Goal: Task Accomplishment & Management: Use online tool/utility

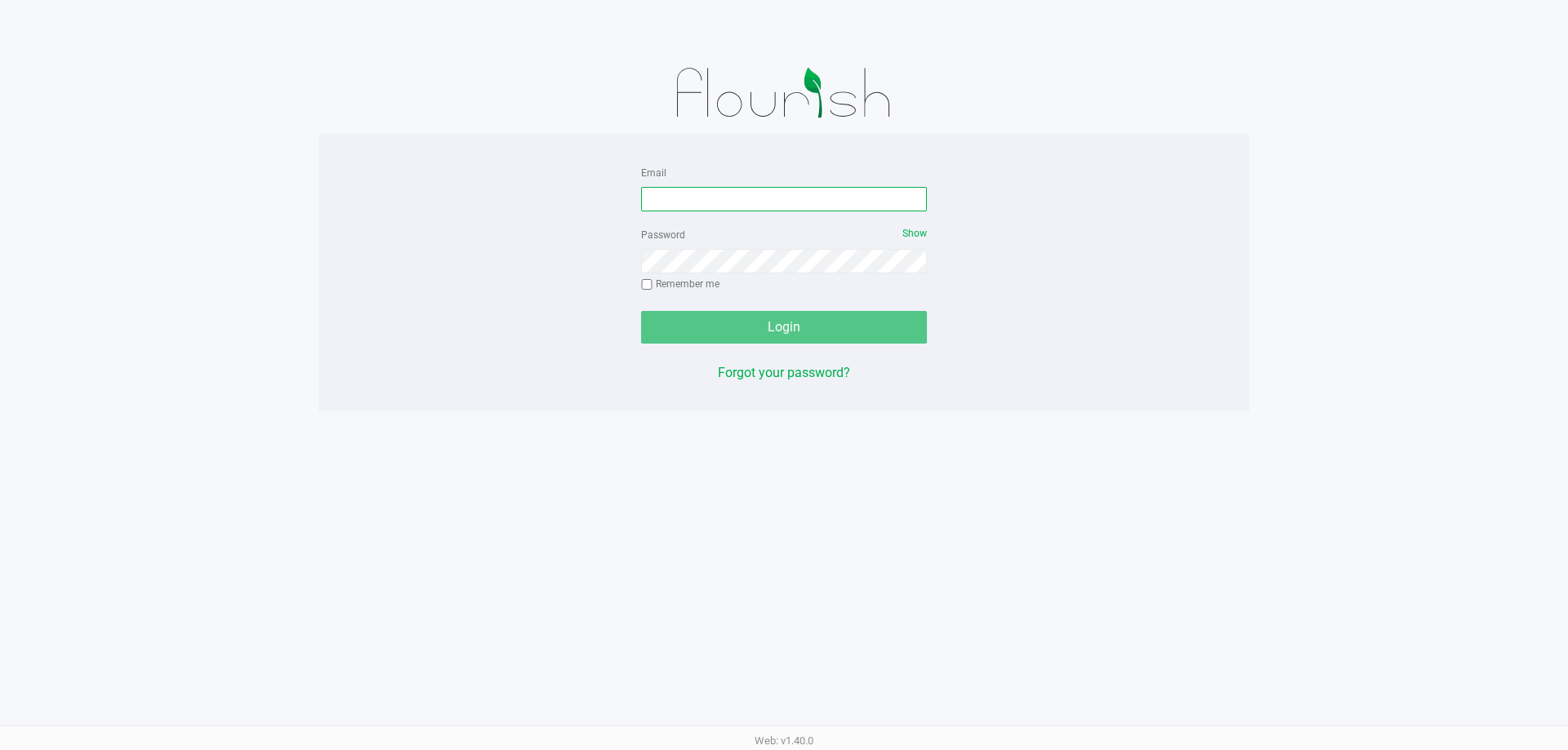
click at [763, 195] on input "Email" at bounding box center [784, 199] width 286 height 25
type input "[EMAIL_ADDRESS][DOMAIN_NAME]"
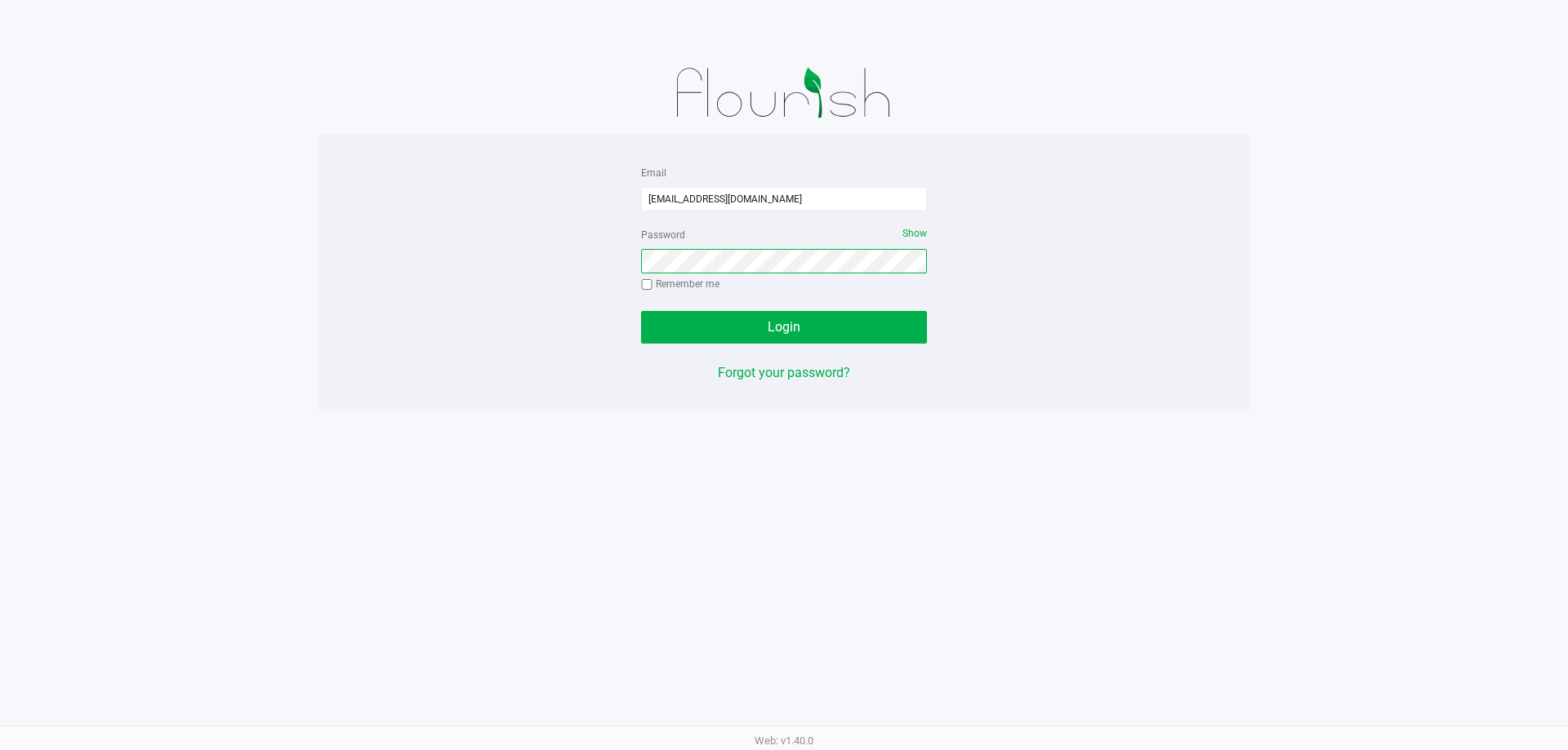
click at [641, 311] on button "Login" at bounding box center [784, 327] width 286 height 33
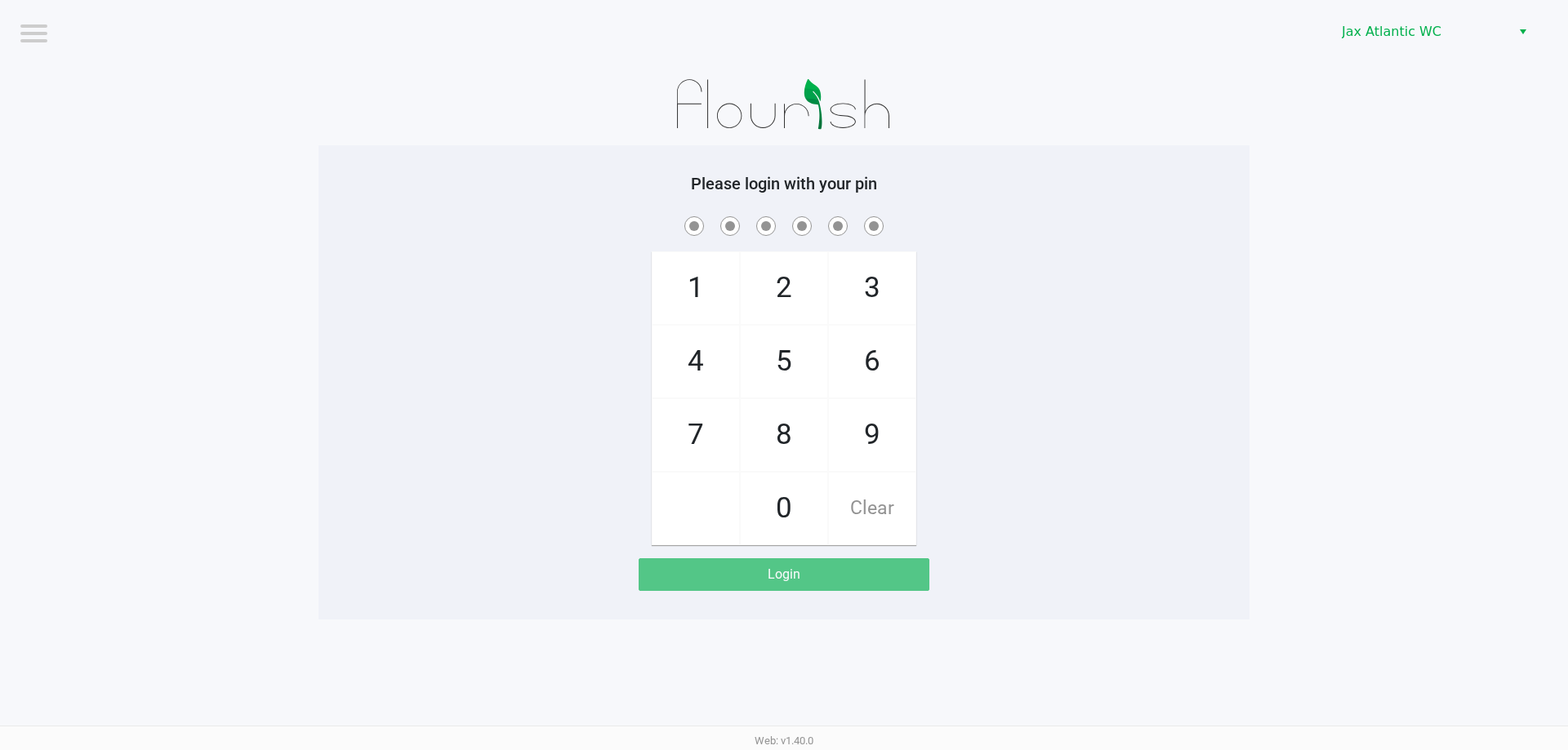
drag, startPoint x: 859, startPoint y: 429, endPoint x: 841, endPoint y: 411, distance: 25.5
click at [860, 429] on span "9" at bounding box center [872, 435] width 86 height 72
checkbox input "true"
click at [706, 276] on span "1" at bounding box center [696, 288] width 86 height 72
checkbox input "true"
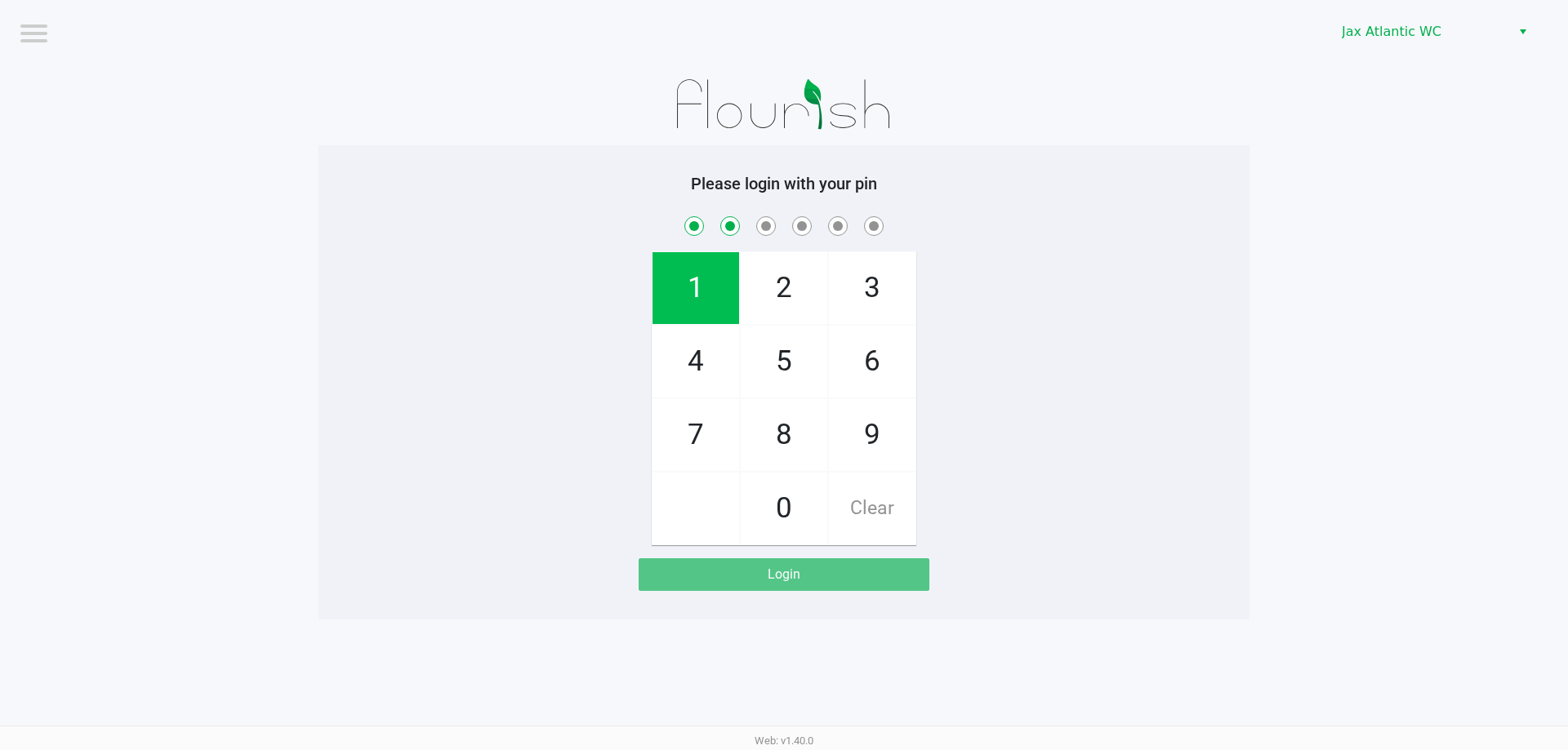
drag, startPoint x: 706, startPoint y: 276, endPoint x: 701, endPoint y: 339, distance: 63.2
click at [708, 276] on span "1" at bounding box center [696, 288] width 86 height 72
checkbox input "true"
drag, startPoint x: 689, startPoint y: 431, endPoint x: 690, endPoint y: 387, distance: 44.0
click at [690, 429] on span "7" at bounding box center [696, 435] width 86 height 72
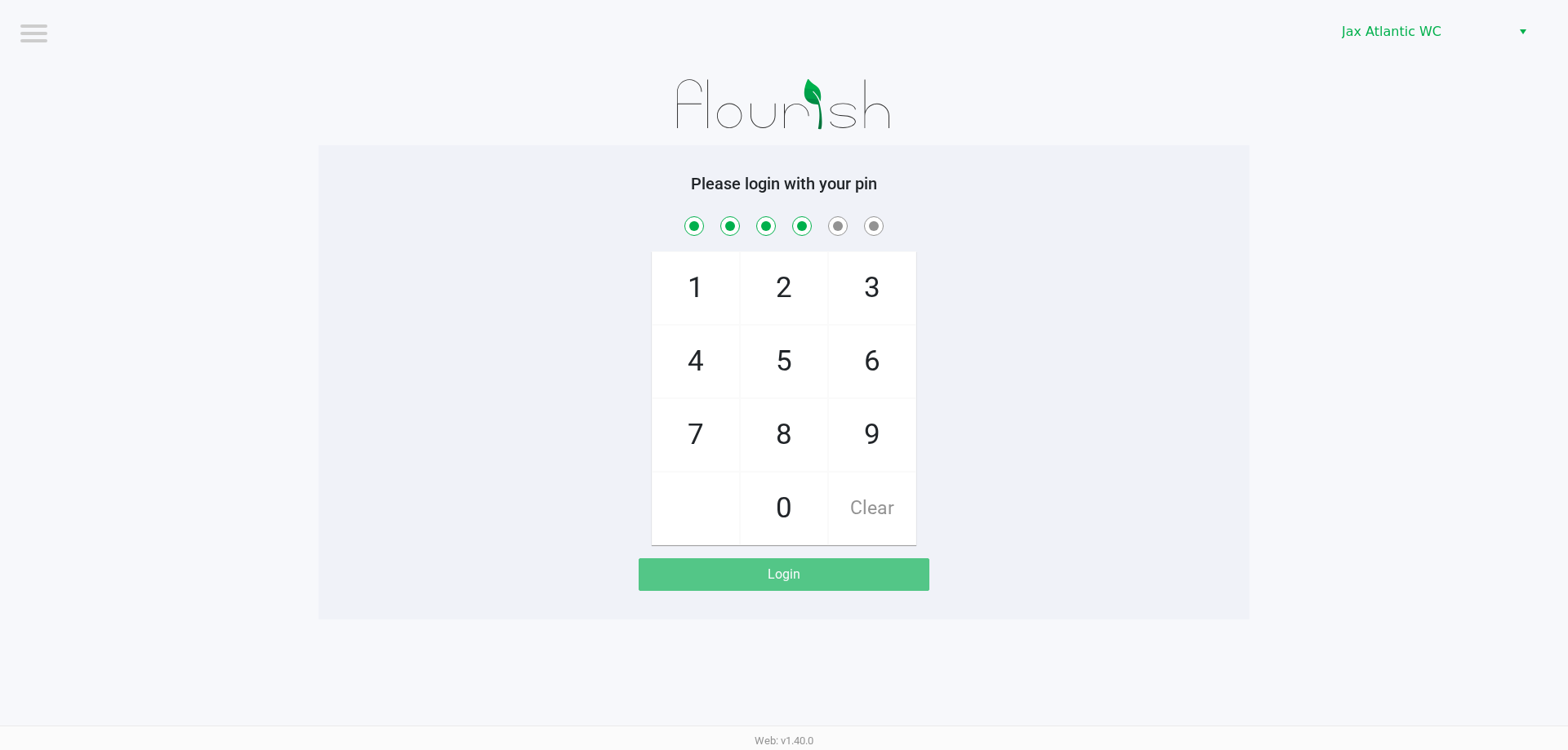
checkbox input "true"
click at [690, 387] on span "4" at bounding box center [696, 361] width 86 height 72
checkbox input "true"
click at [691, 422] on span "7" at bounding box center [696, 435] width 86 height 72
checkbox input "true"
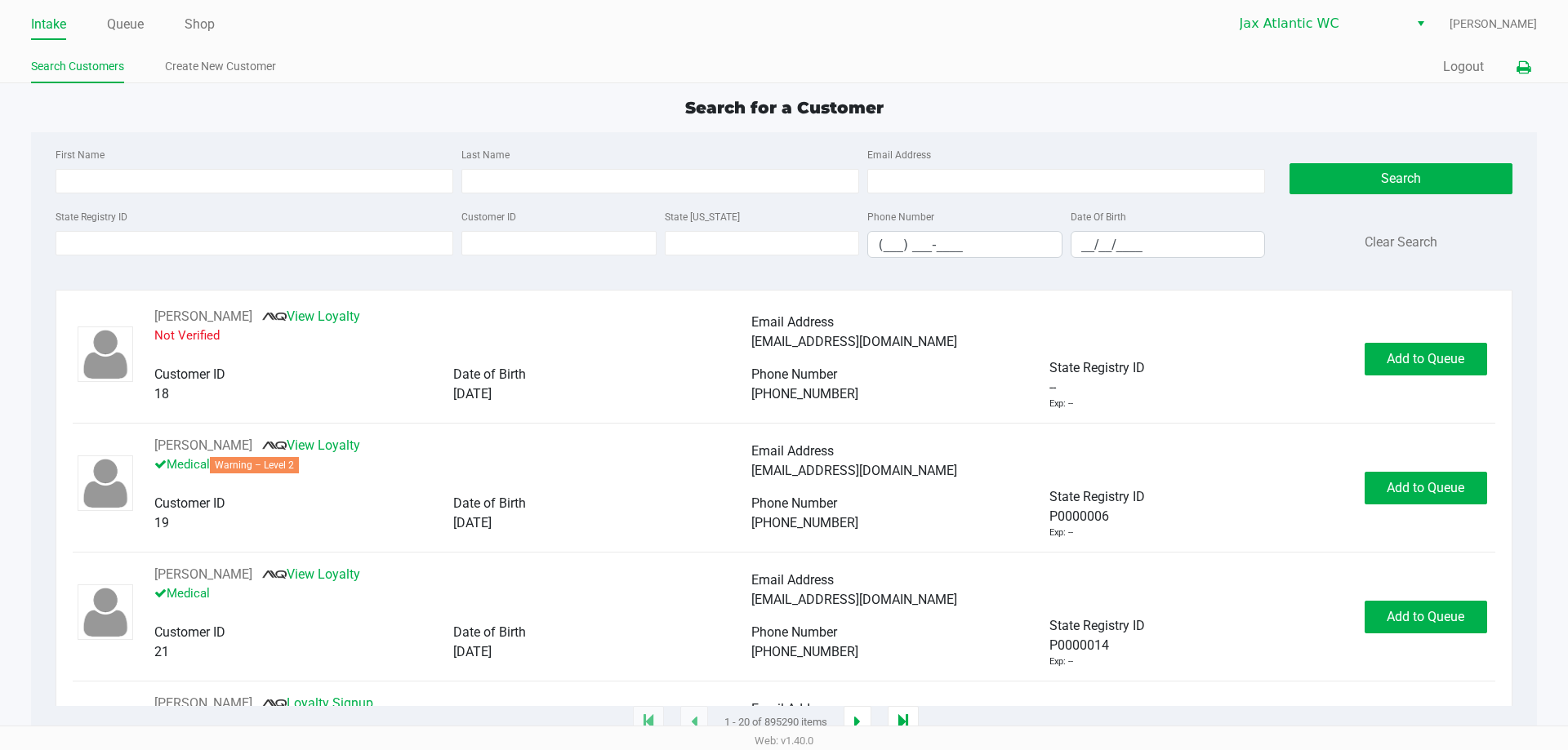
click at [1521, 75] on button at bounding box center [1523, 68] width 27 height 30
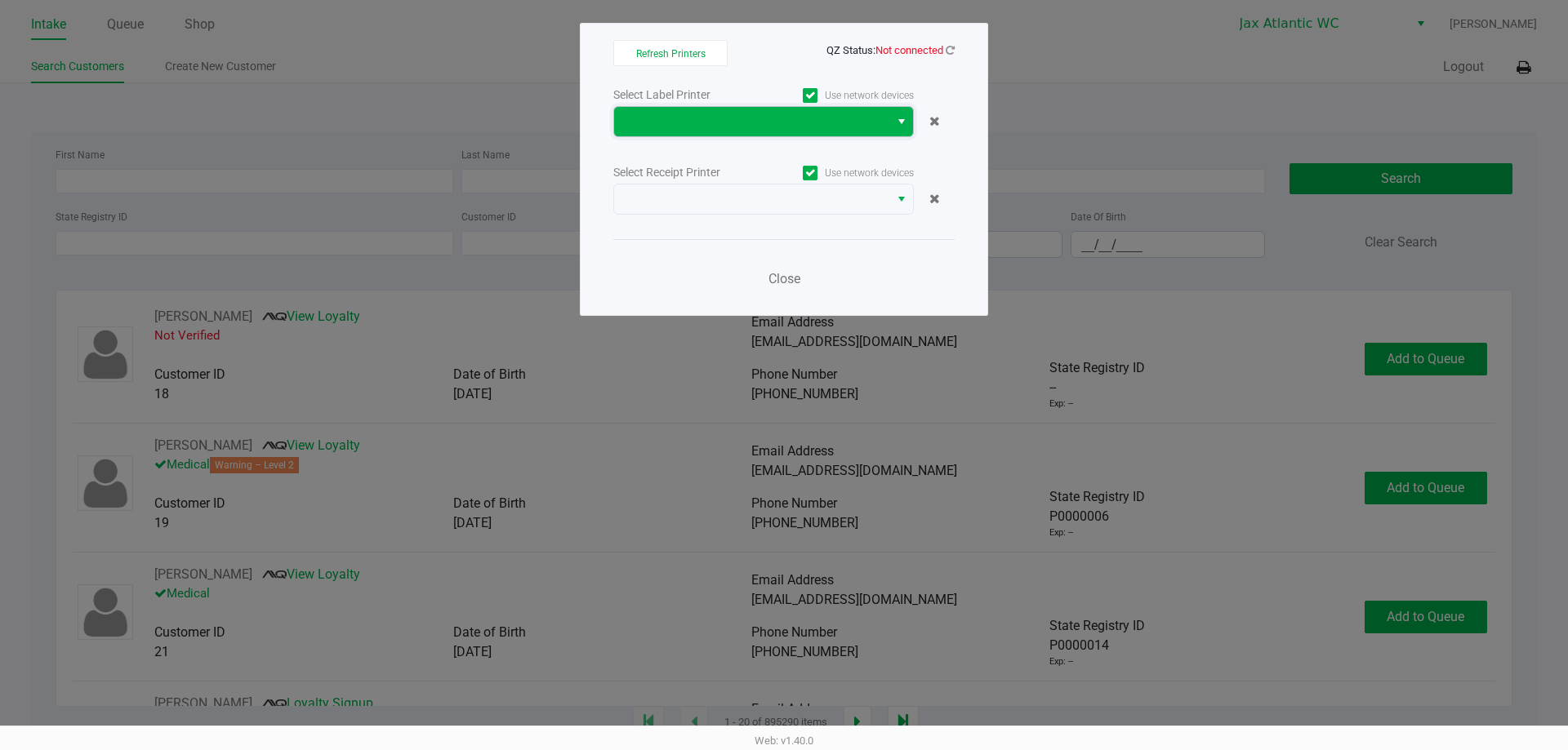
click at [714, 126] on span at bounding box center [752, 121] width 256 height 19
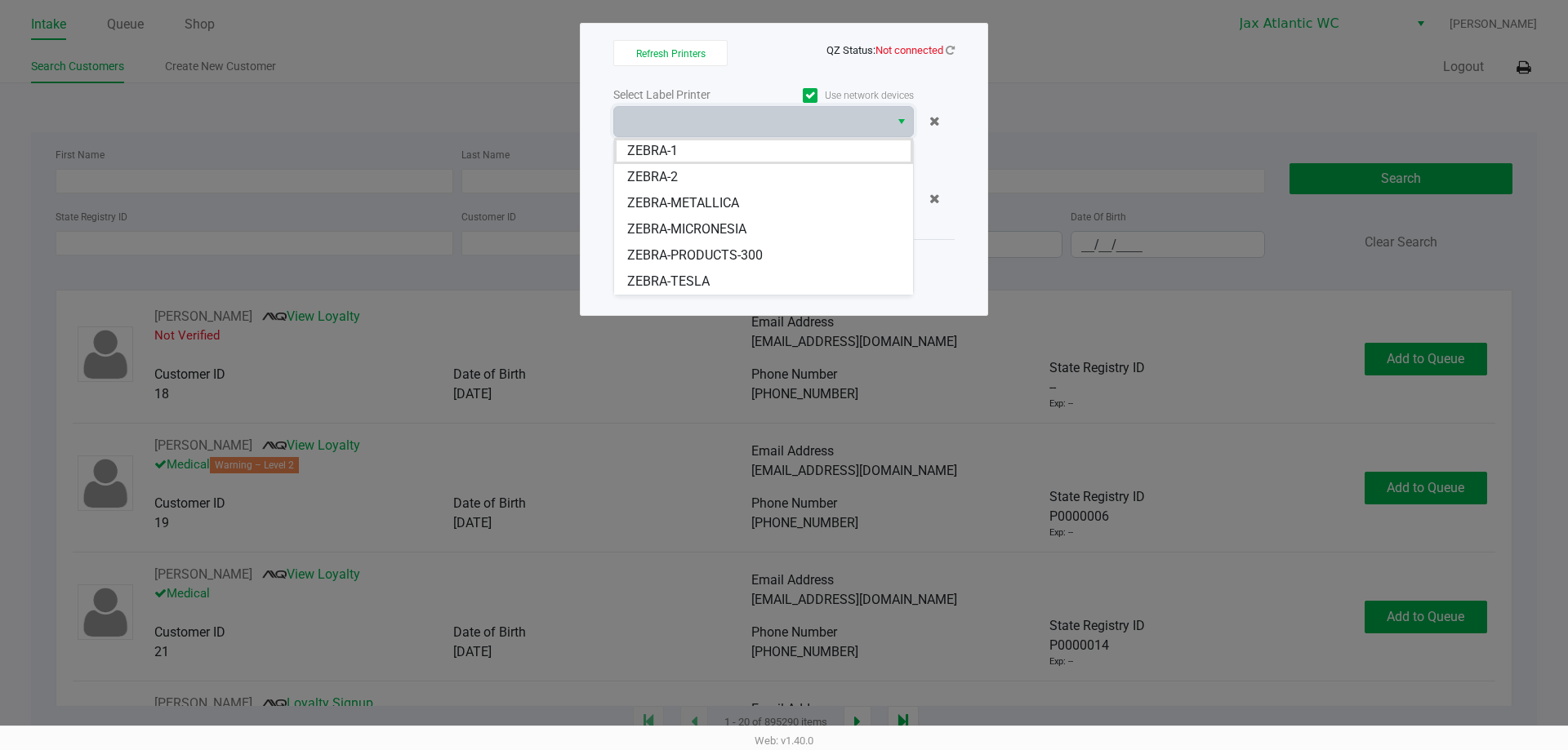
click at [708, 284] on span "ZEBRA-TESLA" at bounding box center [668, 281] width 82 height 19
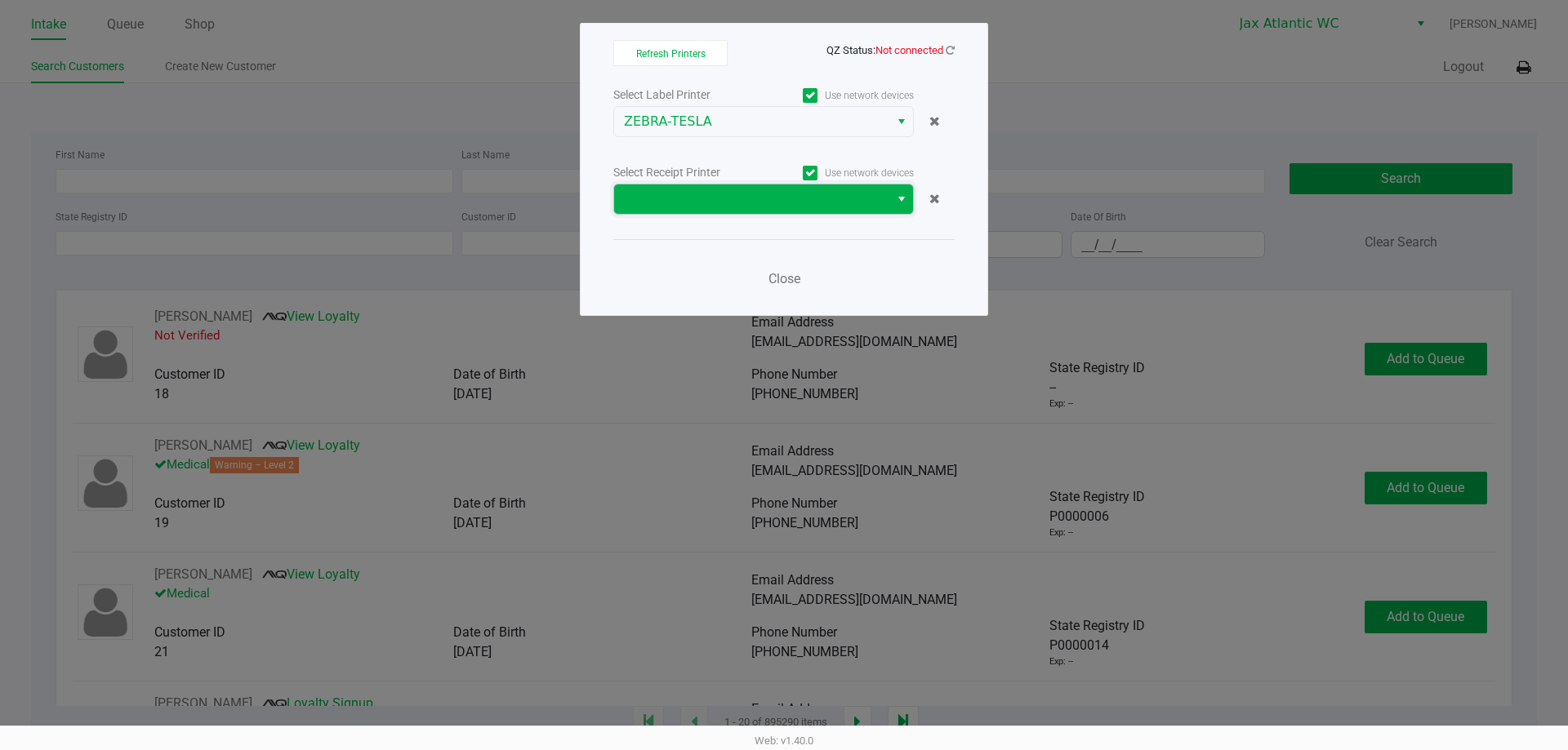
click at [701, 190] on span at bounding box center [752, 199] width 256 height 19
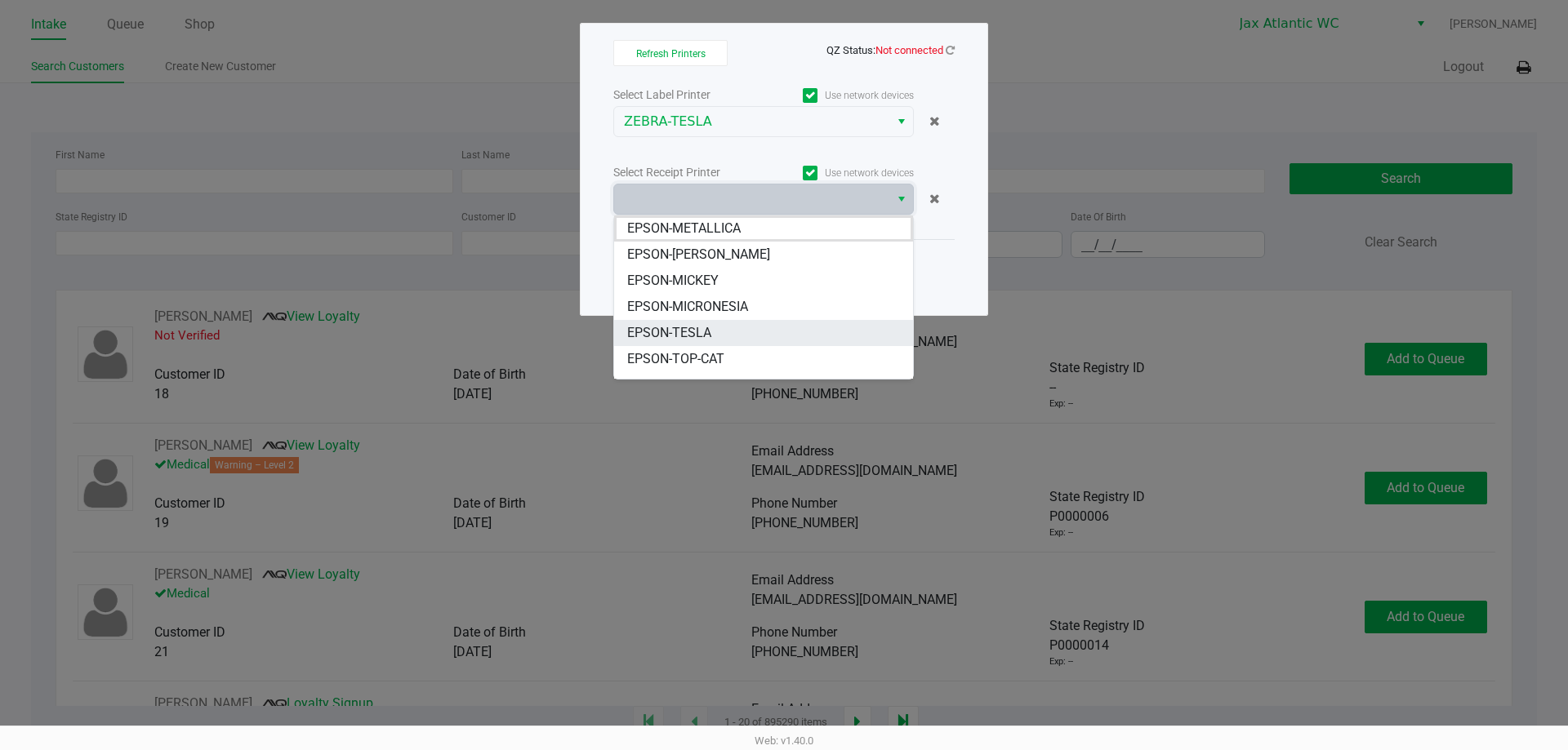
click at [709, 327] on span "EPSON-TESLA" at bounding box center [669, 333] width 84 height 19
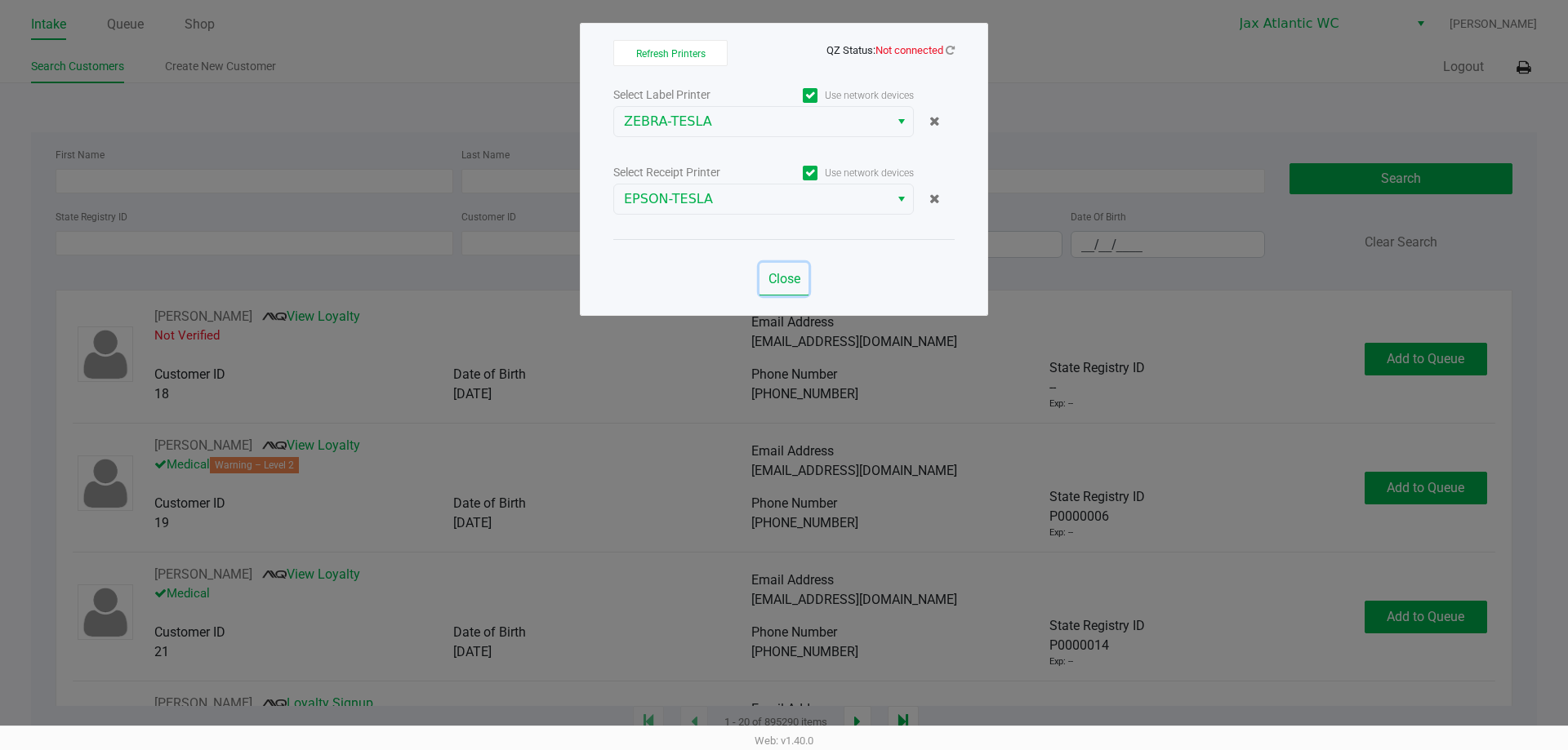
click at [795, 278] on span "Close" at bounding box center [784, 278] width 32 height 15
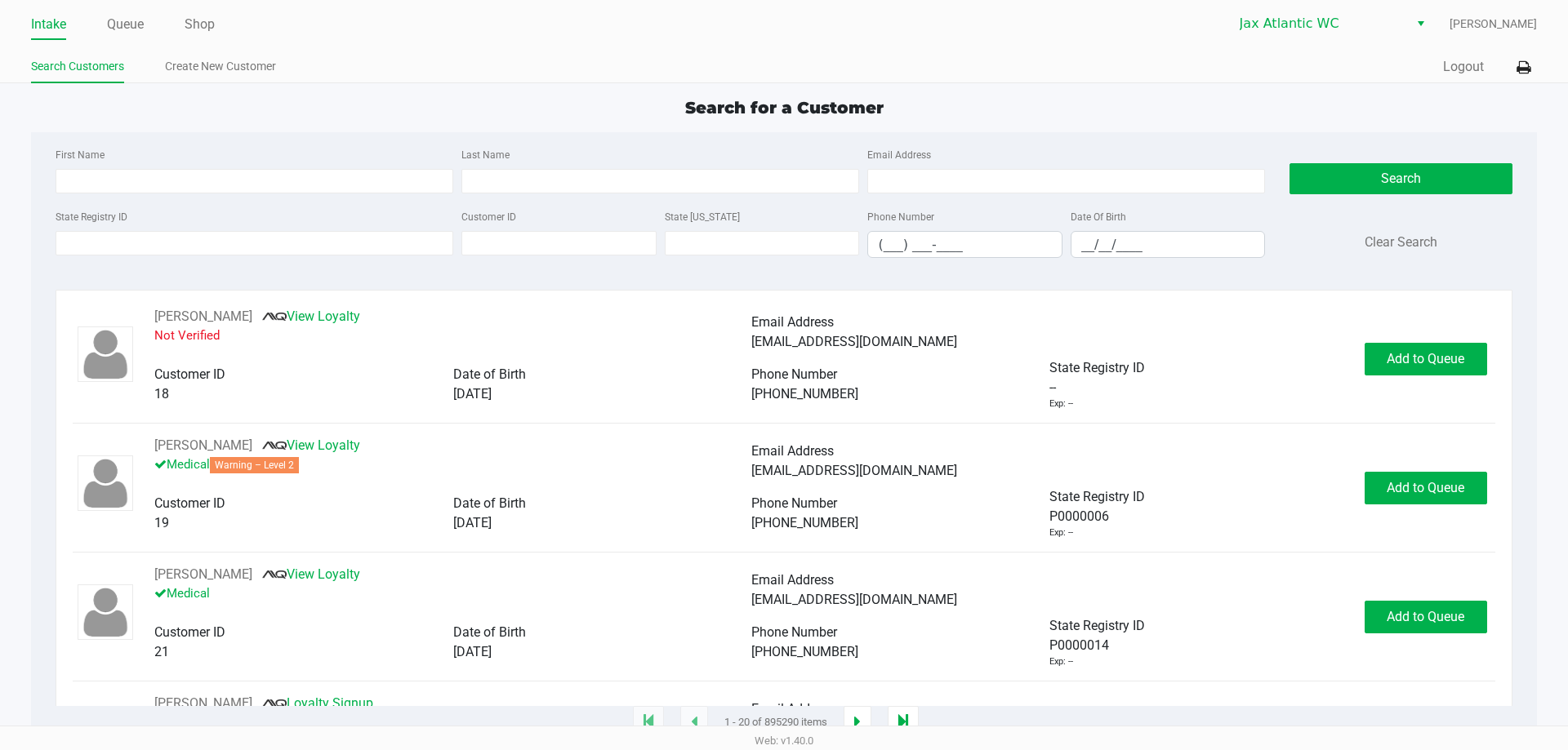
click at [211, 20] on link "Shop" at bounding box center [200, 24] width 30 height 23
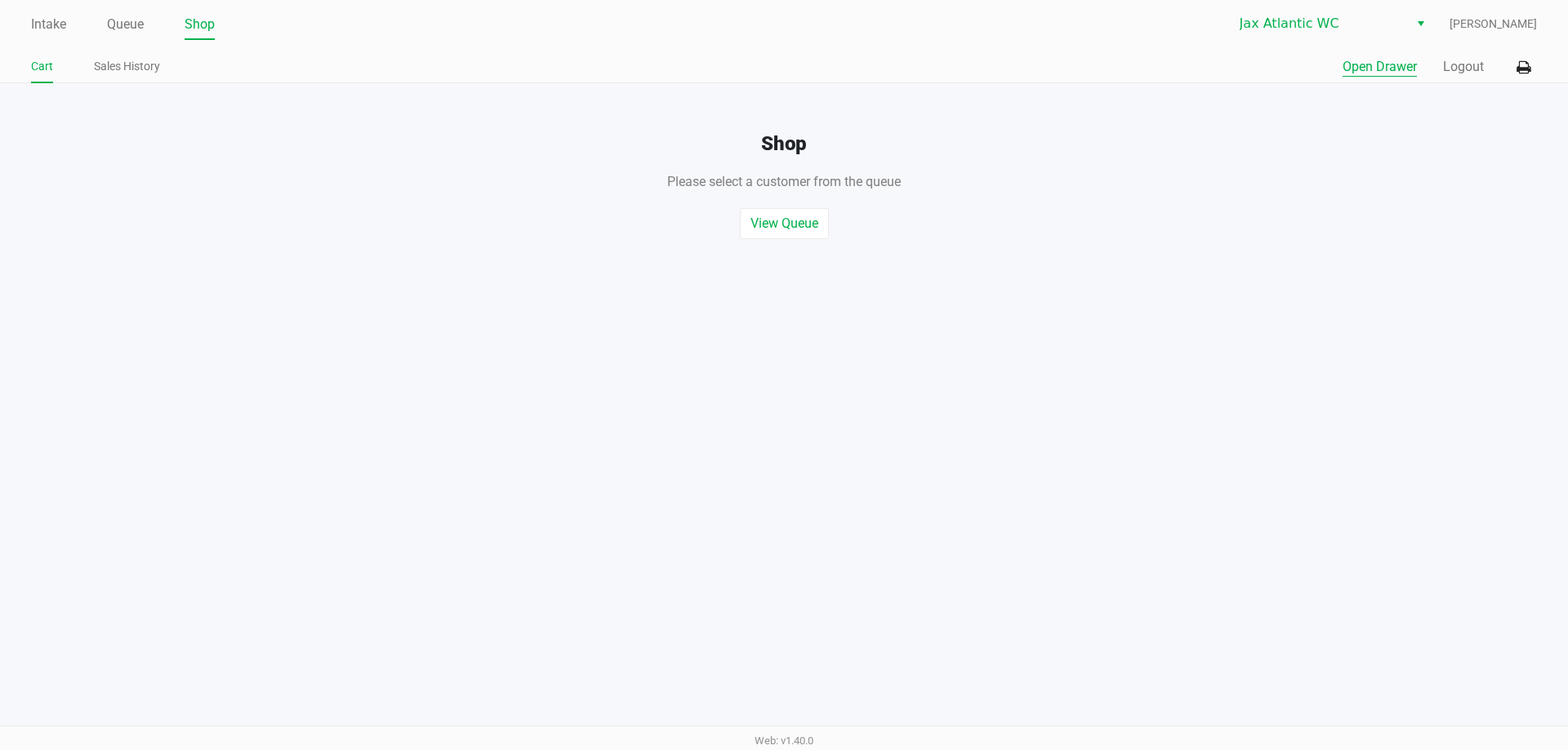
click at [1382, 65] on button "Open Drawer" at bounding box center [1379, 67] width 75 height 19
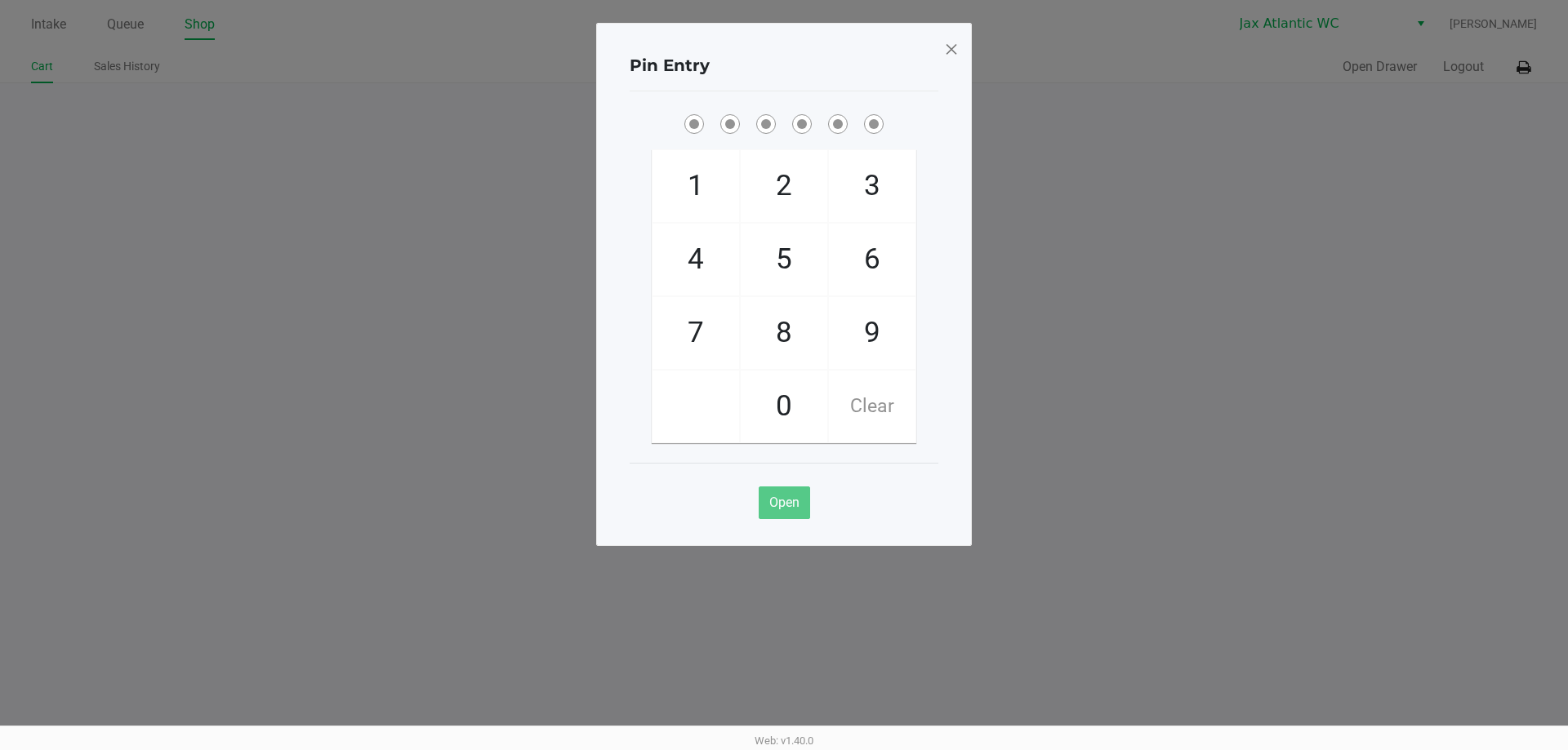
click at [866, 333] on span "9" at bounding box center [872, 333] width 86 height 72
checkbox input "true"
click at [726, 185] on span "1" at bounding box center [696, 185] width 86 height 72
checkbox input "true"
click at [726, 185] on span "1" at bounding box center [696, 185] width 86 height 72
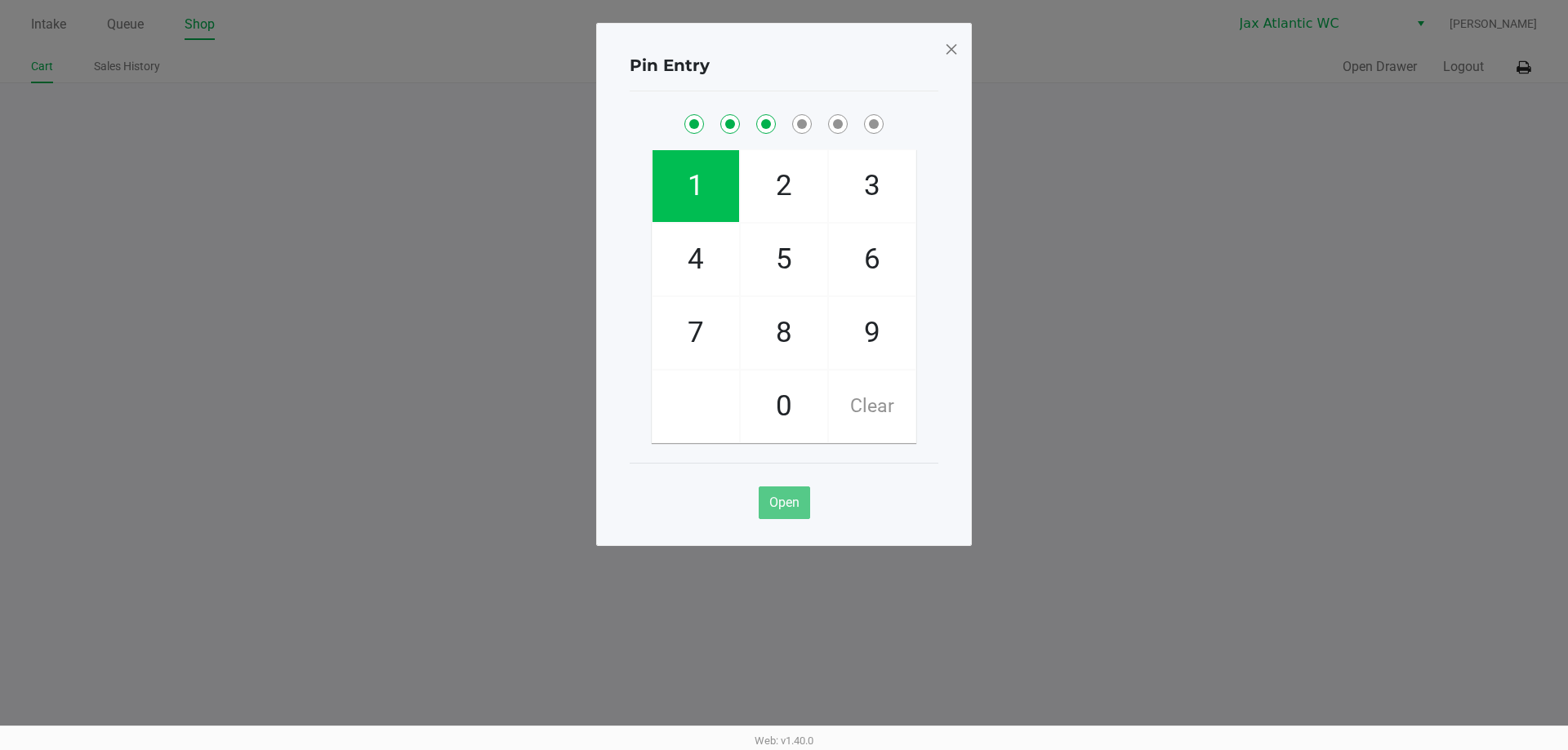
checkbox input "true"
click at [706, 312] on span "7" at bounding box center [696, 333] width 86 height 72
checkbox input "true"
drag, startPoint x: 709, startPoint y: 278, endPoint x: 707, endPoint y: 309, distance: 31.1
click at [709, 278] on span "4" at bounding box center [696, 259] width 86 height 72
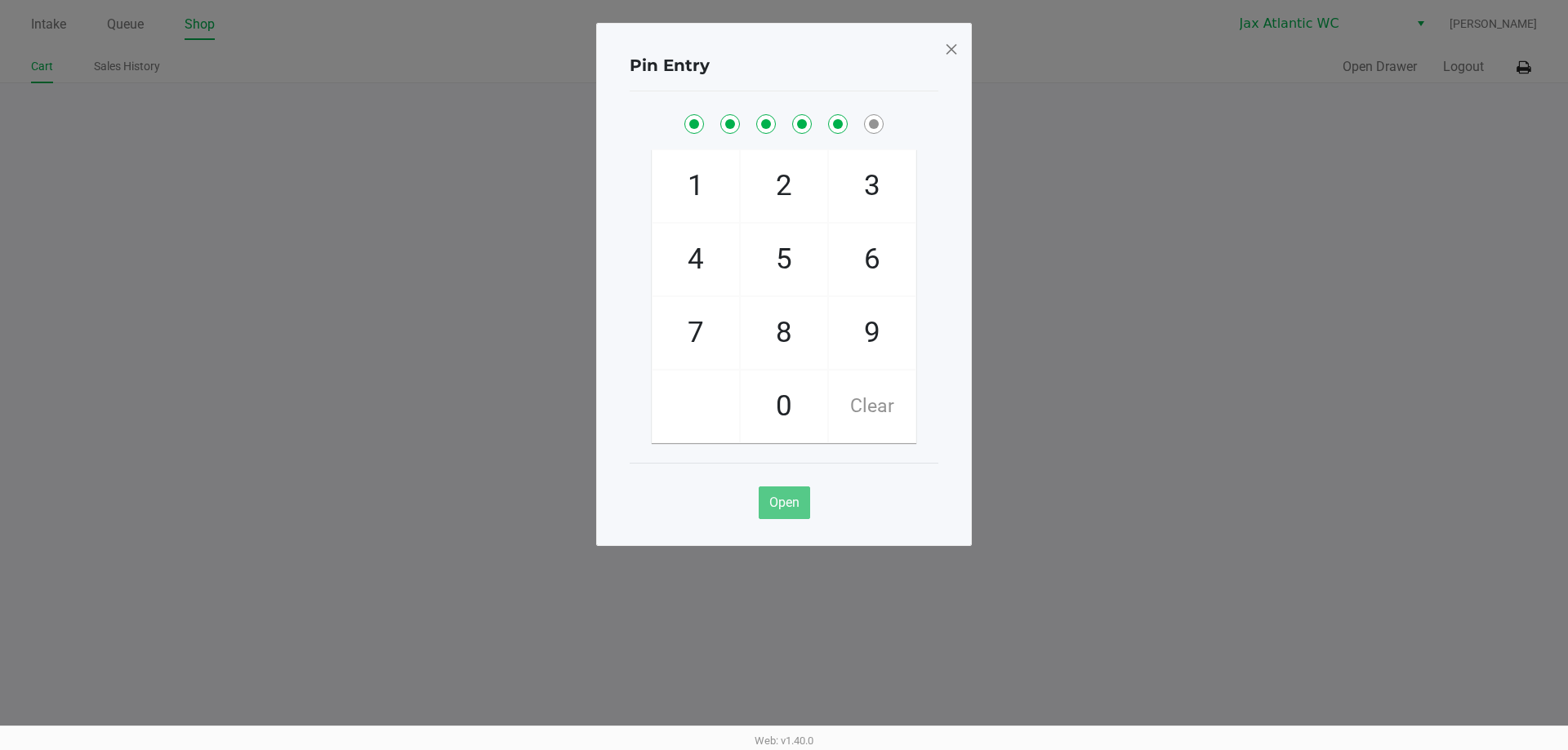
checkbox input "true"
click at [707, 311] on span "7" at bounding box center [696, 333] width 86 height 72
checkbox input "true"
click at [785, 501] on span "Open" at bounding box center [784, 502] width 30 height 15
click at [784, 510] on span "Open" at bounding box center [784, 502] width 30 height 15
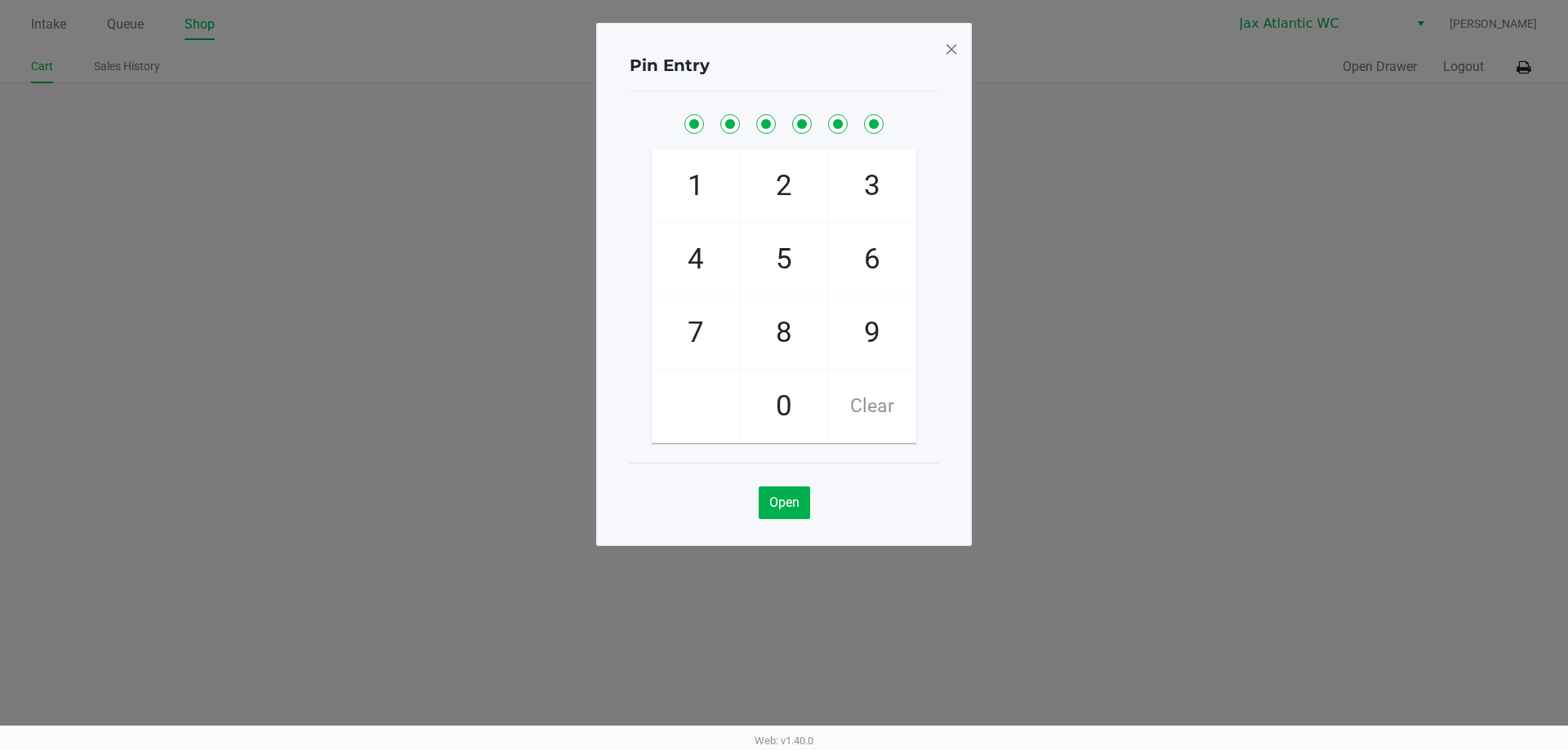
click at [947, 51] on span at bounding box center [951, 48] width 14 height 26
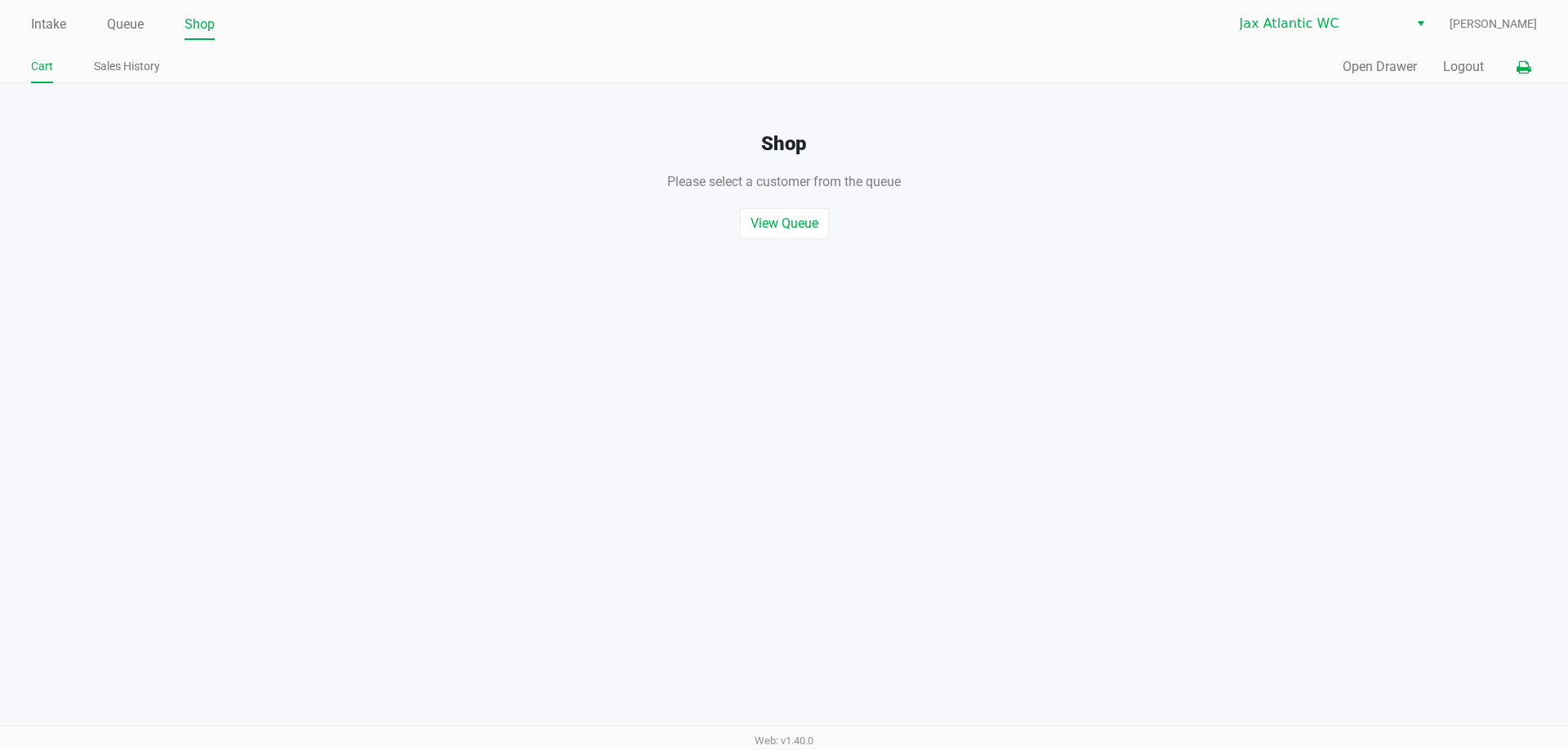
click at [1521, 71] on icon at bounding box center [1523, 68] width 14 height 12
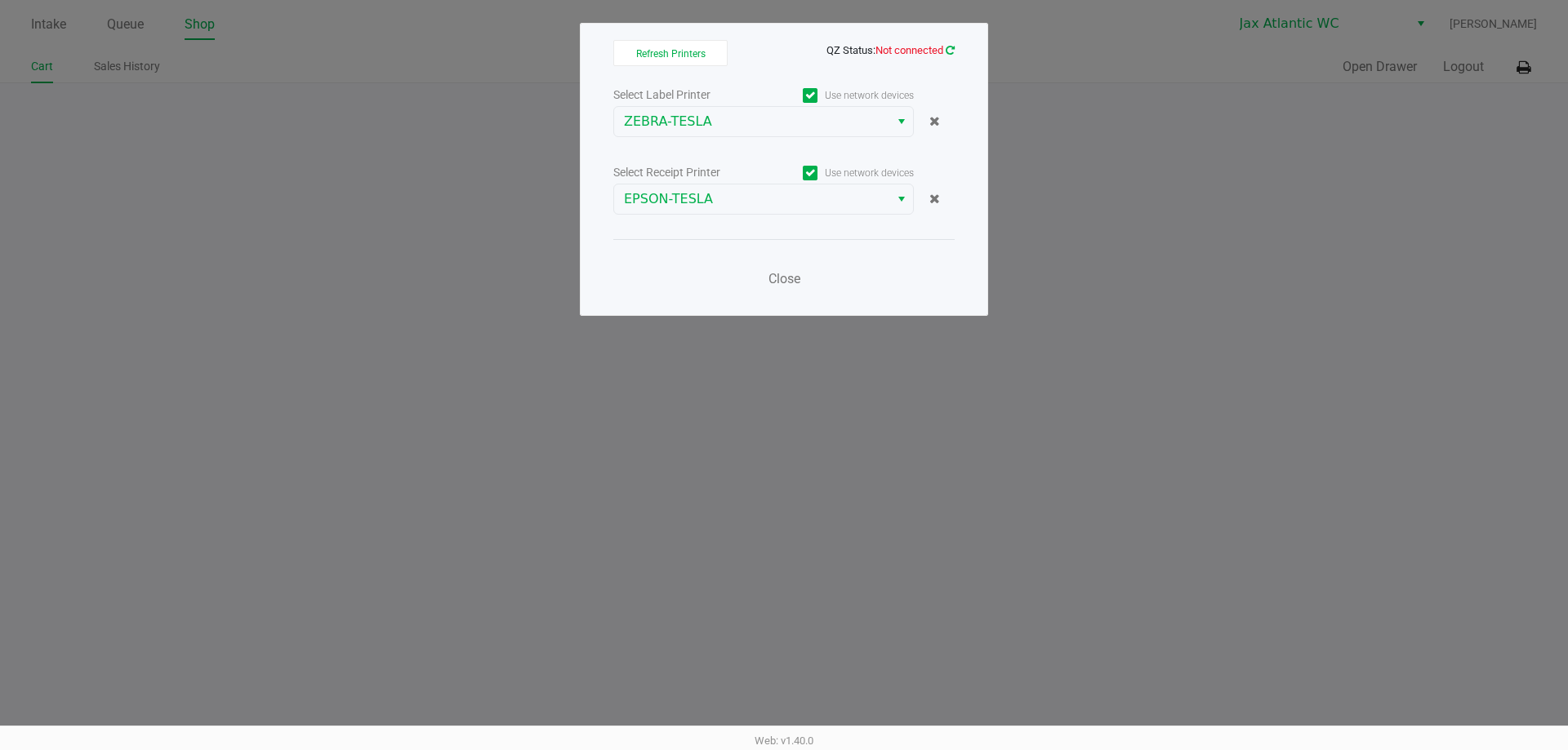
click at [950, 50] on icon at bounding box center [950, 50] width 9 height 11
click at [784, 274] on span "Close" at bounding box center [784, 278] width 32 height 15
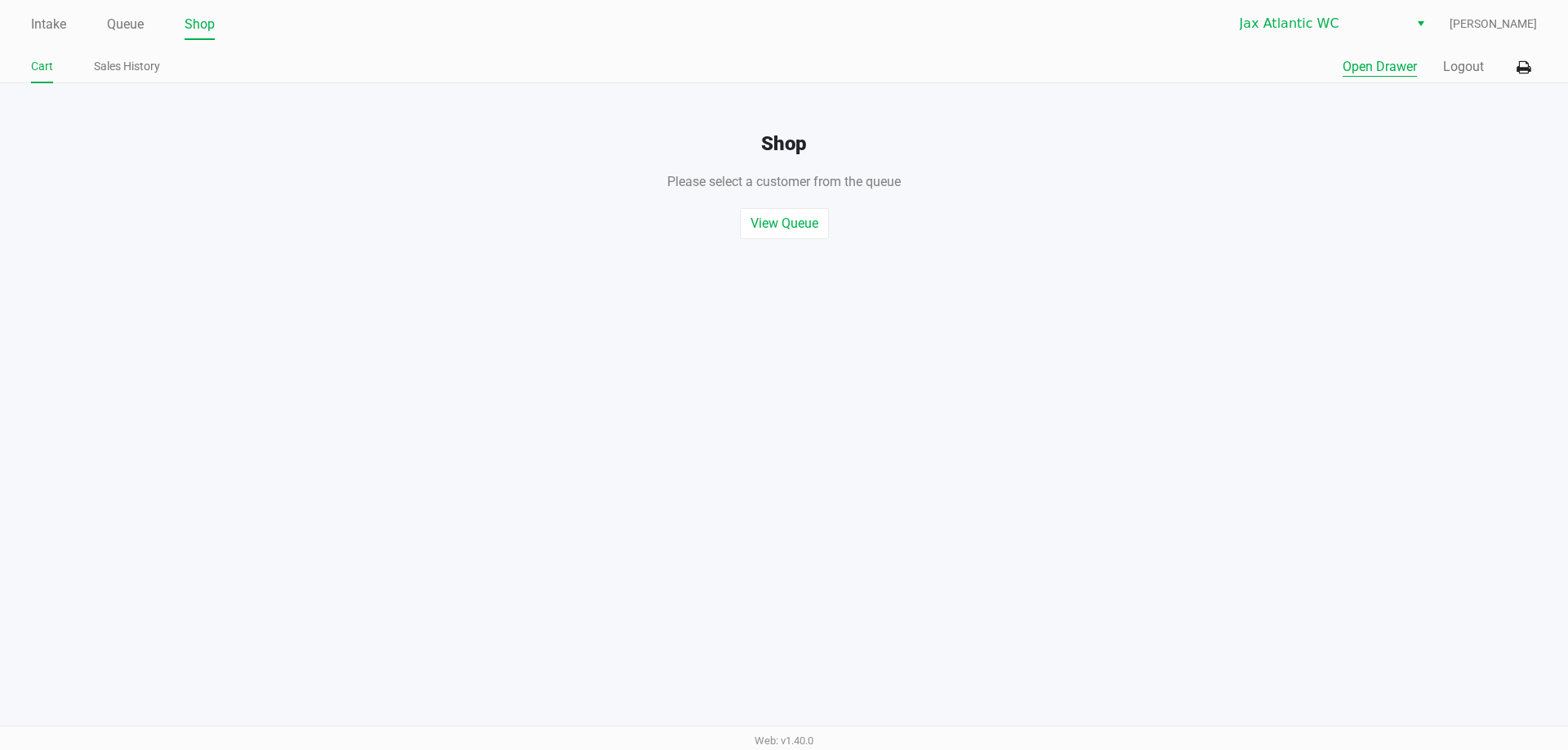
click at [1366, 71] on button "Open Drawer" at bounding box center [1379, 67] width 75 height 19
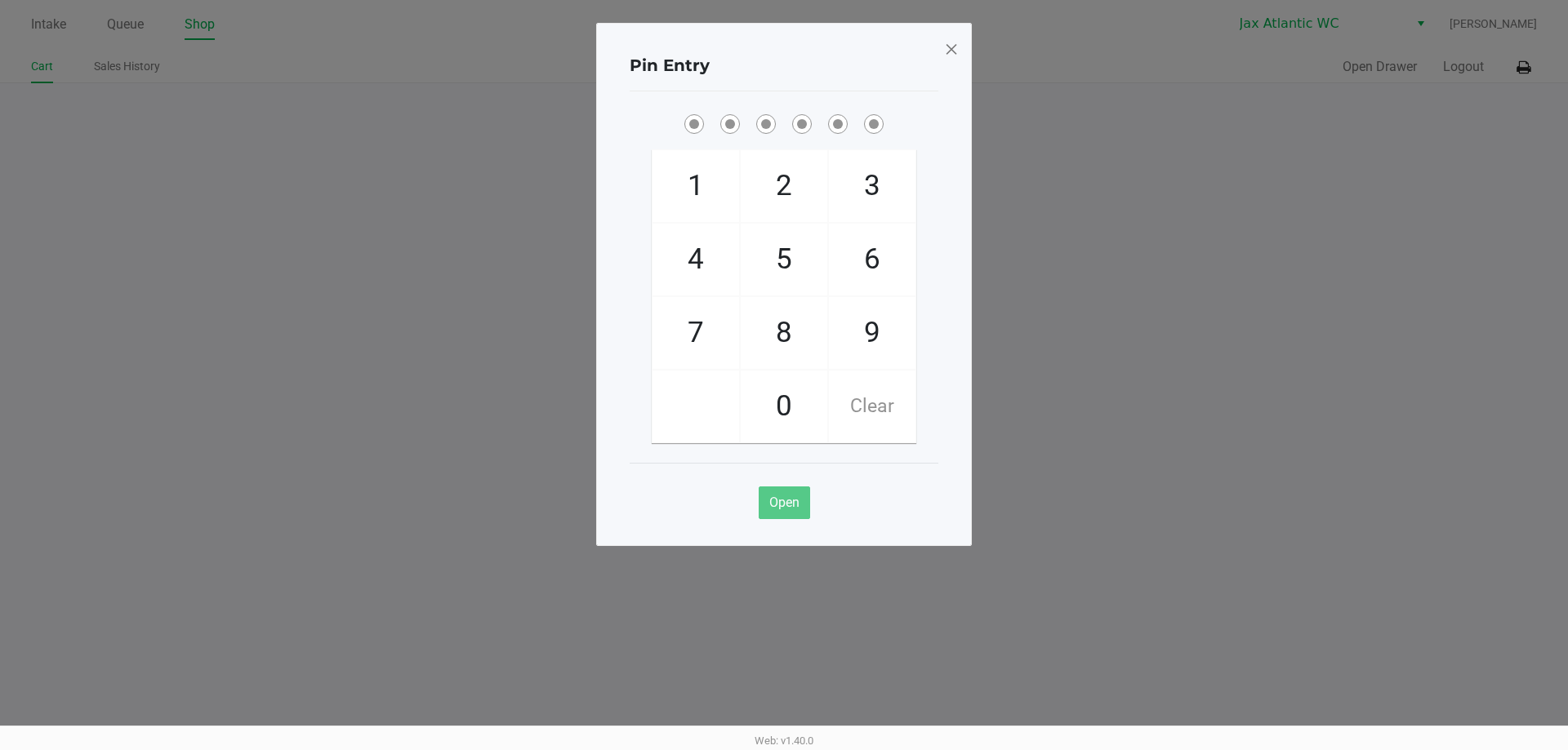
click at [875, 316] on span "9" at bounding box center [872, 333] width 86 height 72
checkbox input "true"
click at [709, 197] on span "1" at bounding box center [696, 185] width 86 height 72
checkbox input "true"
click at [710, 197] on span "1" at bounding box center [696, 185] width 86 height 72
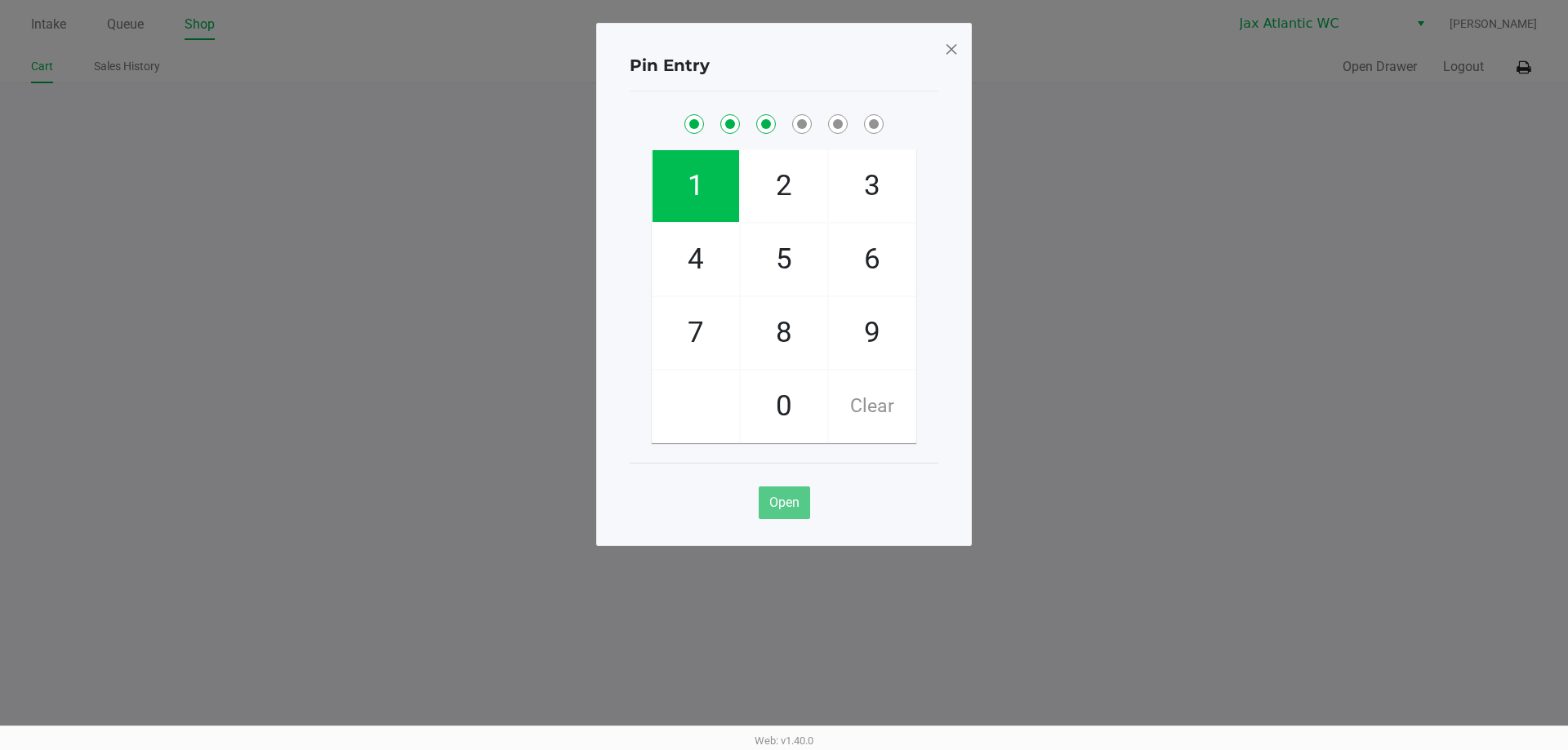
checkbox input "true"
drag, startPoint x: 711, startPoint y: 350, endPoint x: 706, endPoint y: 292, distance: 58.2
click at [714, 349] on span "7" at bounding box center [696, 333] width 86 height 72
checkbox input "true"
click at [710, 293] on span "4" at bounding box center [696, 259] width 86 height 72
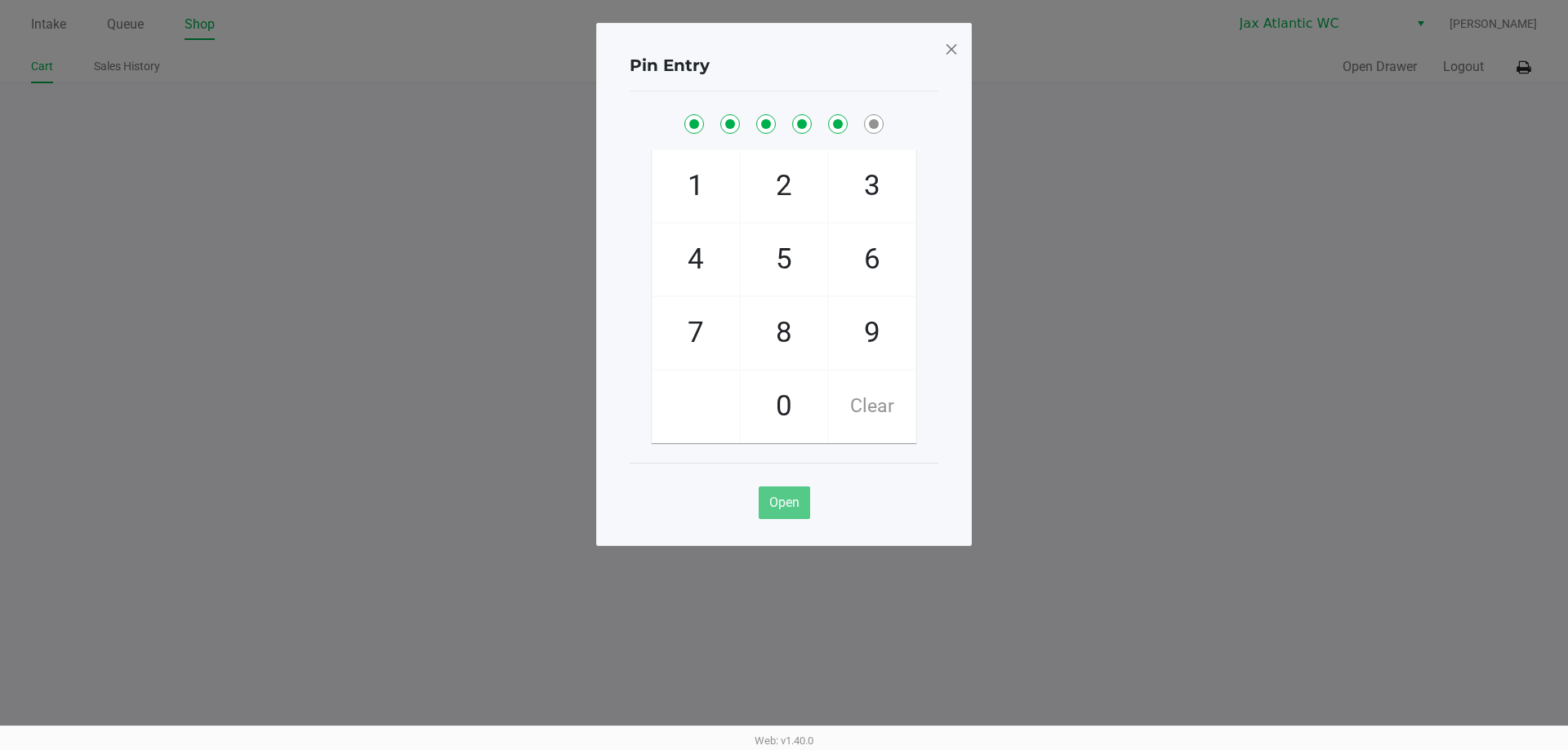
checkbox input "true"
click at [703, 332] on span "7" at bounding box center [696, 333] width 86 height 72
checkbox input "true"
